Goal: Transaction & Acquisition: Book appointment/travel/reservation

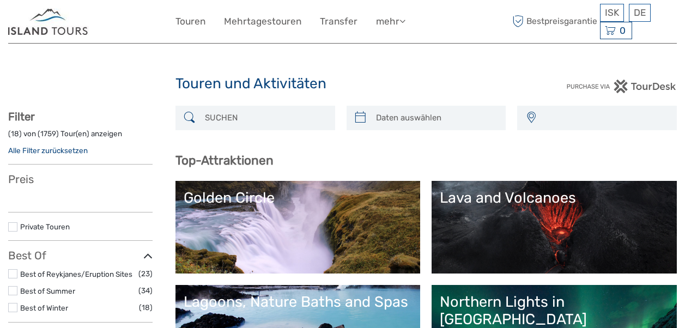
select select
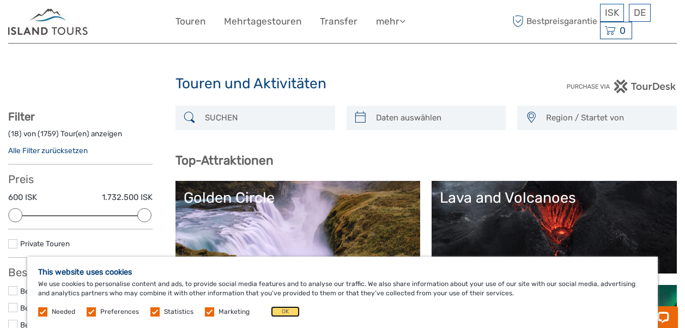
click at [280, 313] on button "OK" at bounding box center [285, 311] width 29 height 11
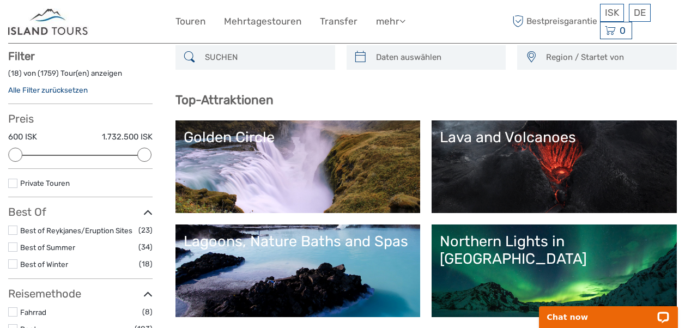
scroll to position [109, 0]
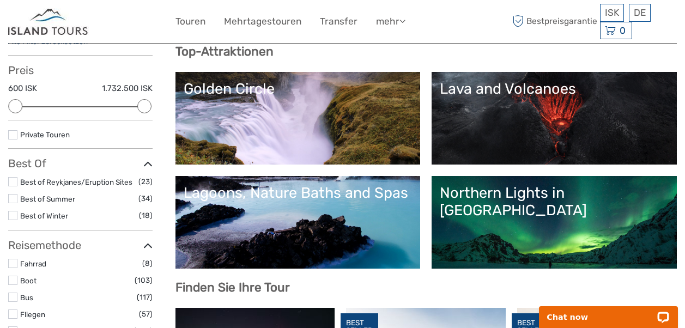
click at [14, 214] on label at bounding box center [12, 215] width 9 height 9
click at [0, 0] on input "checkbox" at bounding box center [0, 0] width 0 height 0
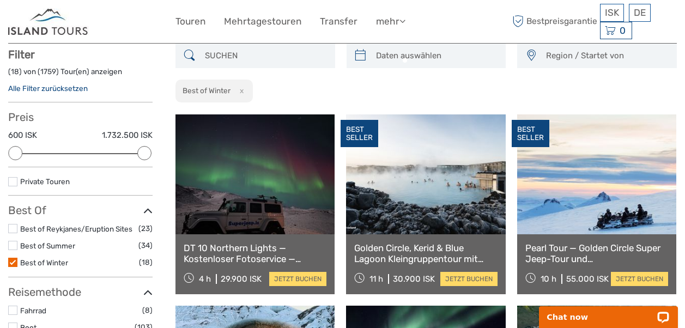
scroll to position [62, 0]
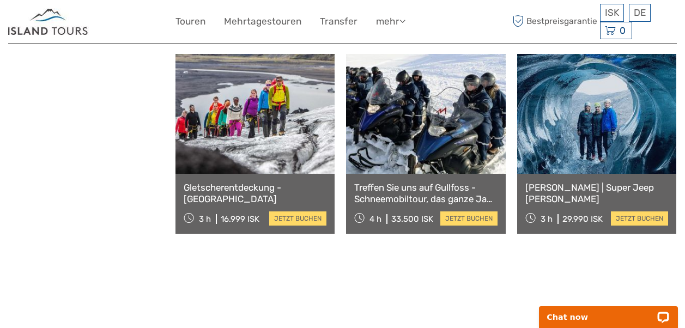
scroll to position [1043, 0]
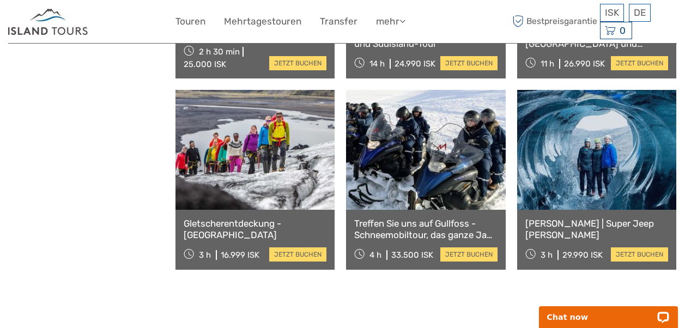
click at [574, 156] on link at bounding box center [596, 150] width 159 height 120
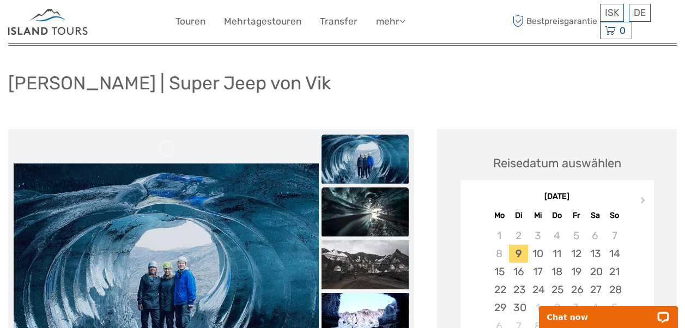
click at [359, 216] on img at bounding box center [365, 211] width 87 height 49
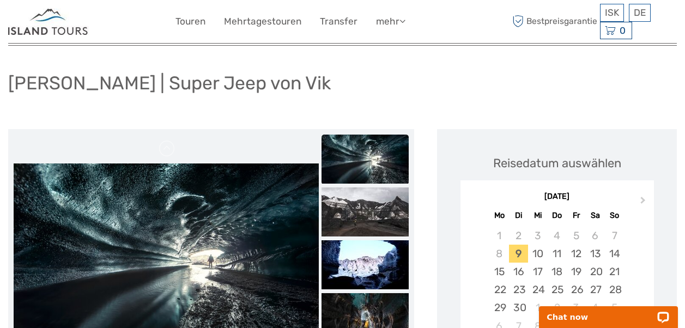
click at [359, 216] on ul at bounding box center [365, 241] width 87 height 318
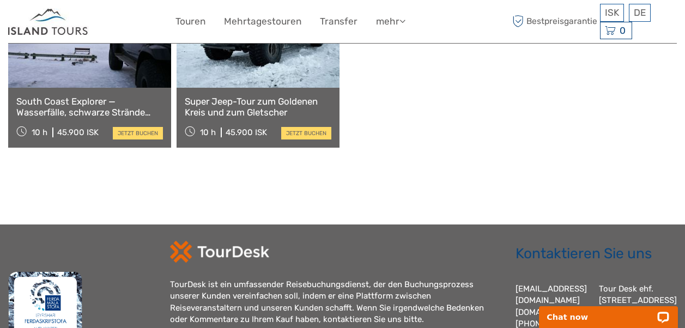
scroll to position [1308, 0]
